Goal: Task Accomplishment & Management: Manage account settings

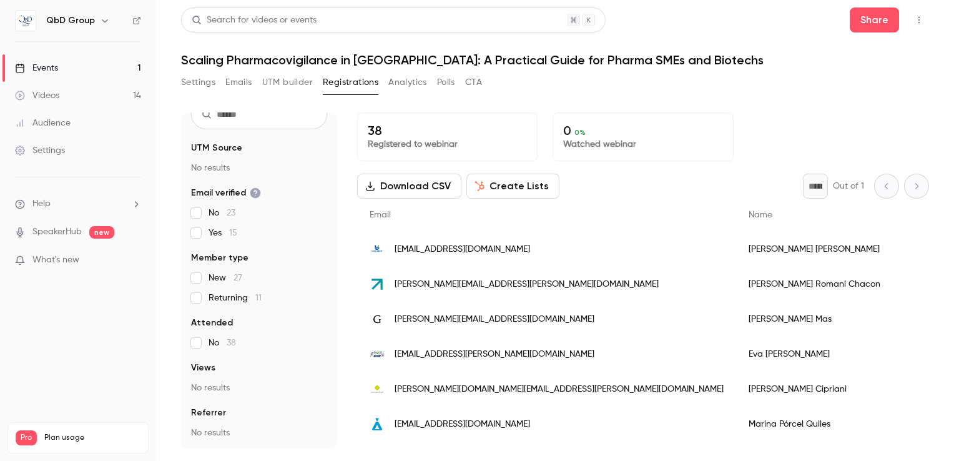
click at [54, 74] on link "Events 1" at bounding box center [78, 67] width 156 height 27
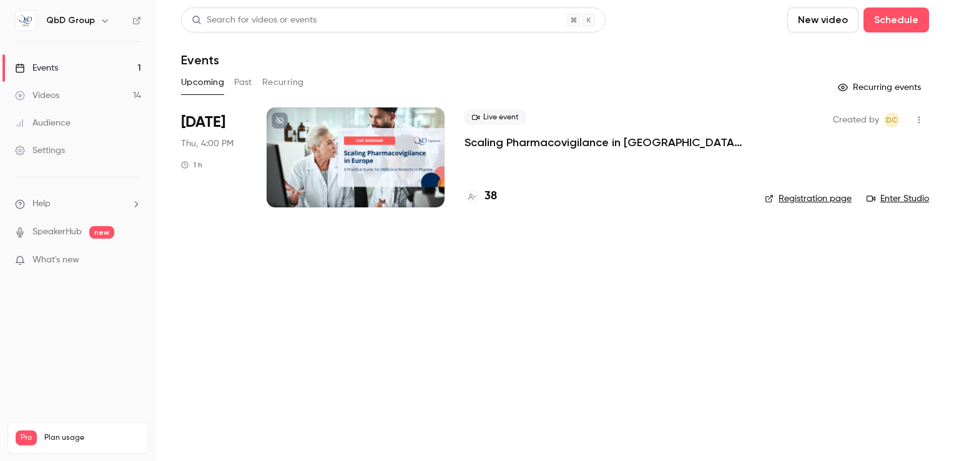
click at [387, 160] on div at bounding box center [356, 157] width 178 height 100
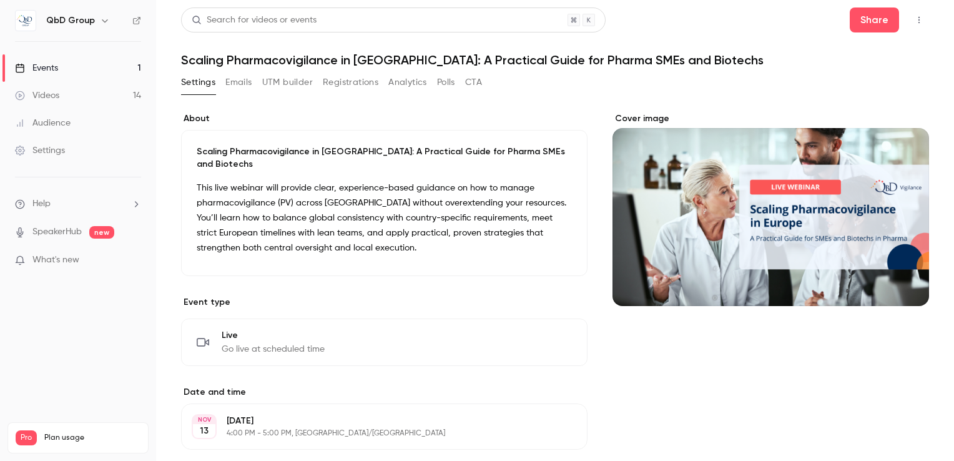
click at [720, 224] on div "Cover image" at bounding box center [770, 209] width 317 height 194
click at [0, 0] on input "Cover image" at bounding box center [0, 0] width 0 height 0
click at [41, 64] on div "Events" at bounding box center [36, 68] width 43 height 12
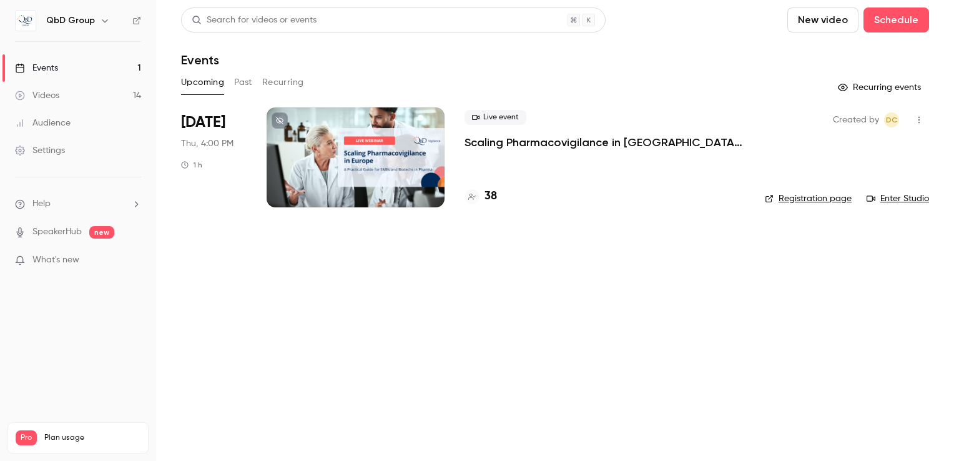
click at [383, 164] on div at bounding box center [356, 157] width 178 height 100
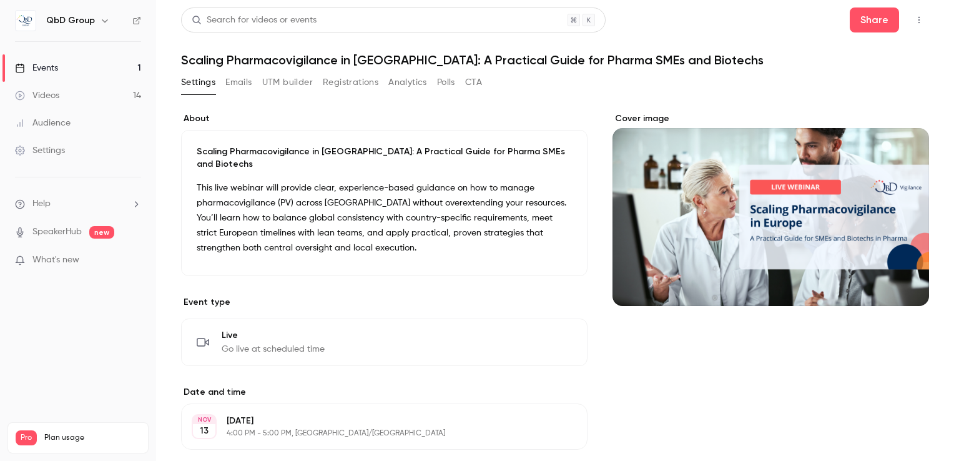
drag, startPoint x: 660, startPoint y: 190, endPoint x: 649, endPoint y: 195, distance: 11.5
click at [649, 195] on div "Cover image" at bounding box center [770, 209] width 317 height 194
click at [0, 0] on input "Cover image" at bounding box center [0, 0] width 0 height 0
click at [684, 235] on div "Cover image" at bounding box center [770, 209] width 317 height 194
click at [0, 0] on input "Cover image" at bounding box center [0, 0] width 0 height 0
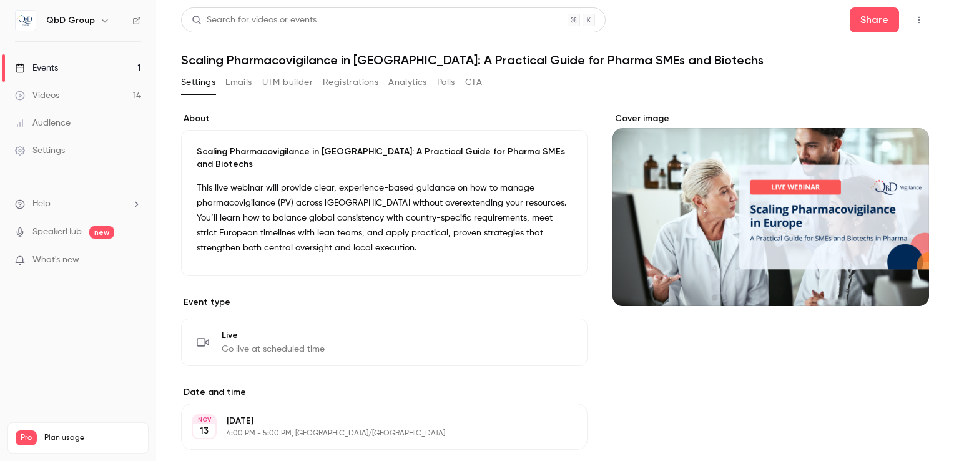
drag, startPoint x: 685, startPoint y: 233, endPoint x: 637, endPoint y: 162, distance: 86.2
click at [637, 162] on div "Cover image" at bounding box center [770, 209] width 317 height 194
click at [0, 0] on input "Cover image" at bounding box center [0, 0] width 0 height 0
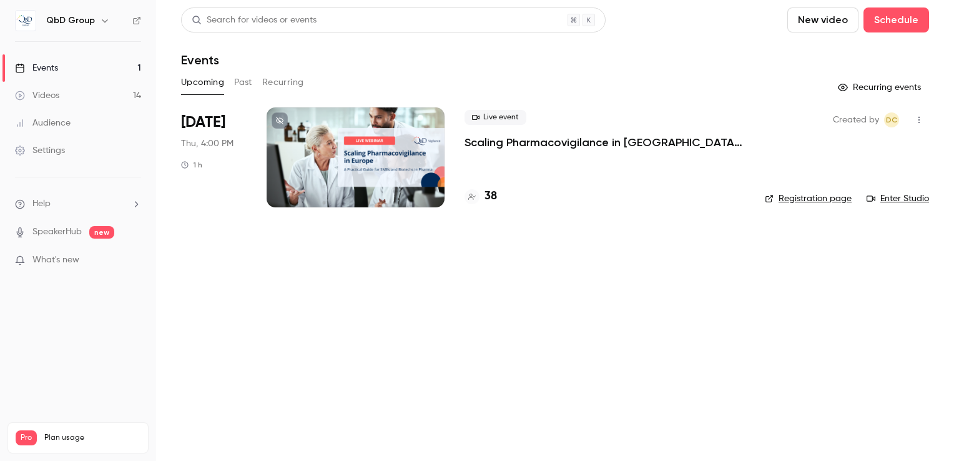
click at [360, 180] on div at bounding box center [356, 157] width 178 height 100
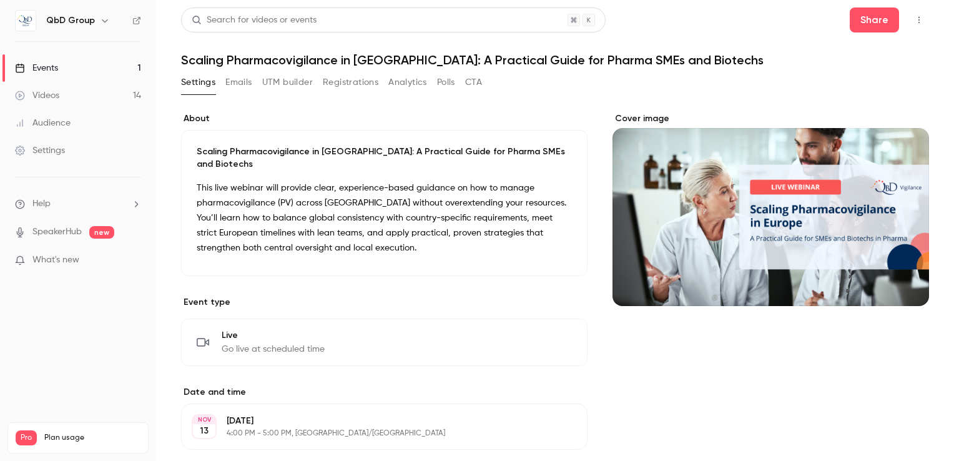
click at [661, 202] on div "Cover image" at bounding box center [770, 209] width 317 height 194
click at [0, 0] on input "Cover image" at bounding box center [0, 0] width 0 height 0
click at [900, 285] on icon "Cover image" at bounding box center [907, 283] width 14 height 10
click at [802, 164] on div "Cover image" at bounding box center [770, 209] width 317 height 194
click at [0, 0] on input "Cover image" at bounding box center [0, 0] width 0 height 0
